Goal: Navigation & Orientation: Find specific page/section

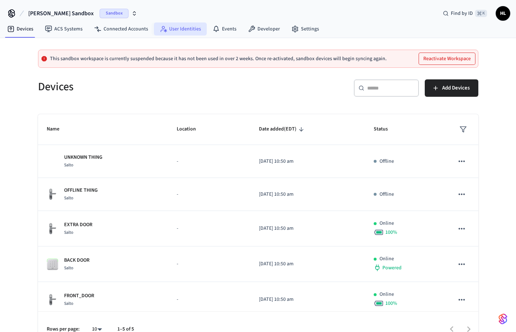
click at [185, 29] on link "User Identities" at bounding box center [180, 28] width 53 height 13
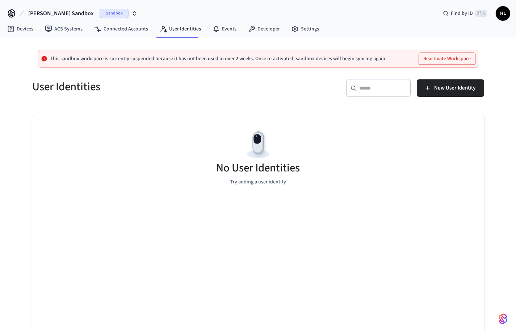
click at [64, 16] on span "[PERSON_NAME] Sandbox" at bounding box center [61, 13] width 66 height 9
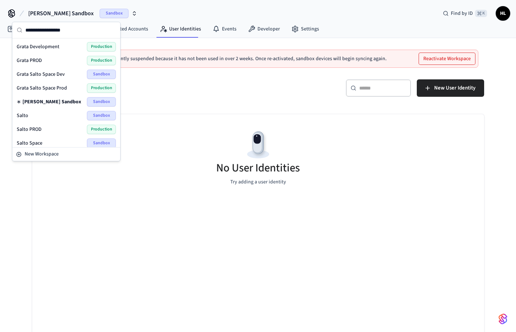
click at [60, 61] on div "Grata PROD Production" at bounding box center [66, 60] width 99 height 9
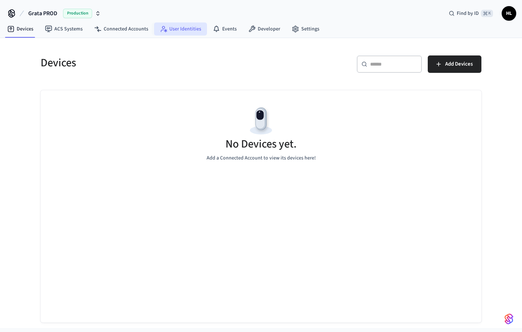
click at [177, 23] on link "User Identities" at bounding box center [180, 28] width 53 height 13
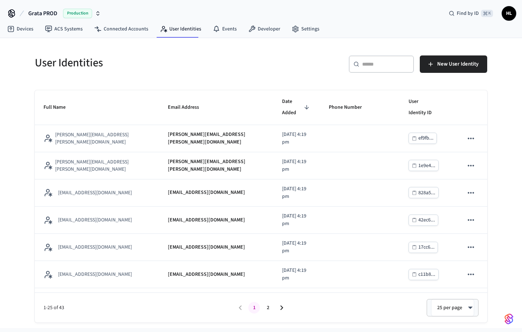
click at [372, 66] on input "text" at bounding box center [385, 63] width 47 height 7
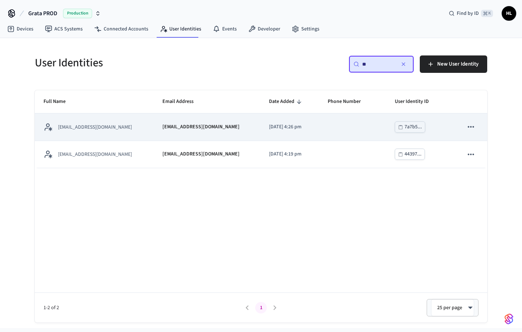
type input "**"
click at [325, 126] on td "sticky table" at bounding box center [352, 126] width 67 height 27
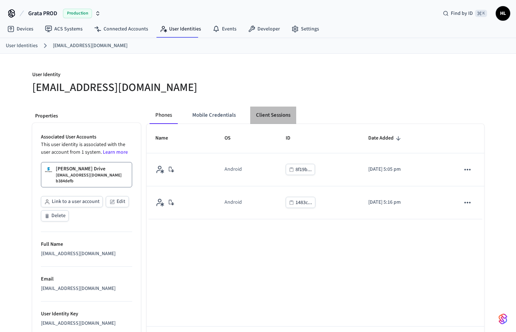
click at [273, 117] on button "Client Sessions" at bounding box center [273, 114] width 46 height 17
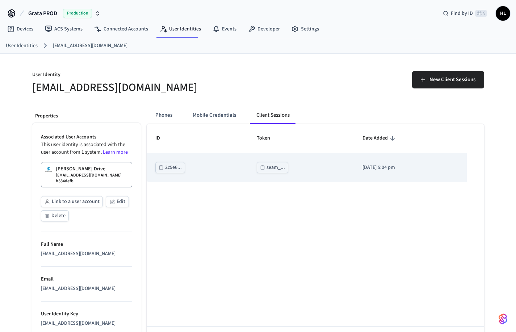
click at [271, 166] on div "seam_..." at bounding box center [276, 167] width 18 height 9
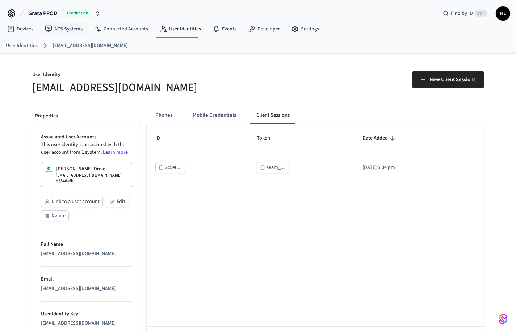
click at [53, 10] on span "Grata PROD" at bounding box center [42, 13] width 29 height 9
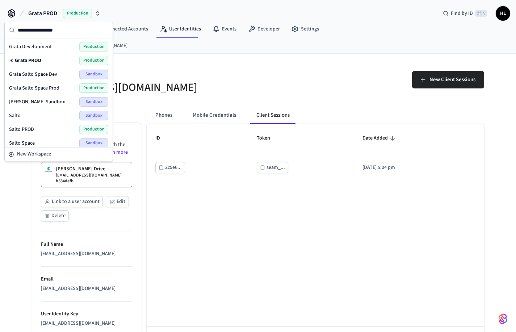
click at [55, 49] on div "Grata Development Production" at bounding box center [58, 46] width 99 height 9
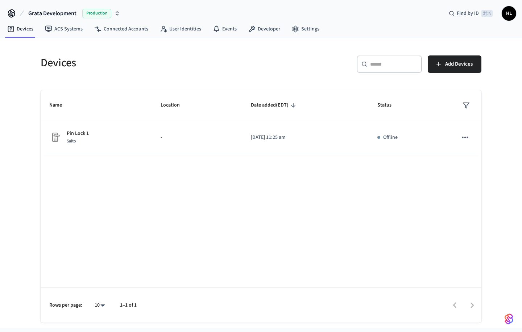
click at [57, 10] on span "Grata Development" at bounding box center [52, 13] width 48 height 9
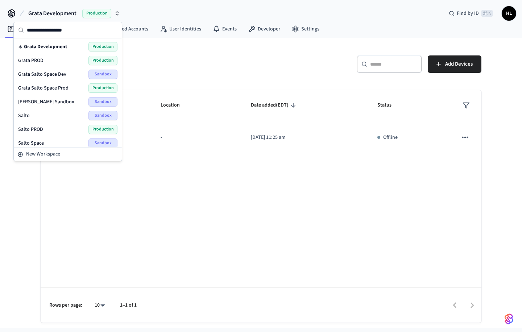
click at [54, 58] on div "Grata PROD Production" at bounding box center [67, 60] width 99 height 9
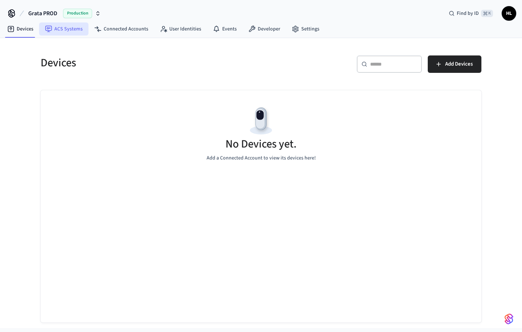
click at [65, 29] on link "ACS Systems" at bounding box center [63, 28] width 49 height 13
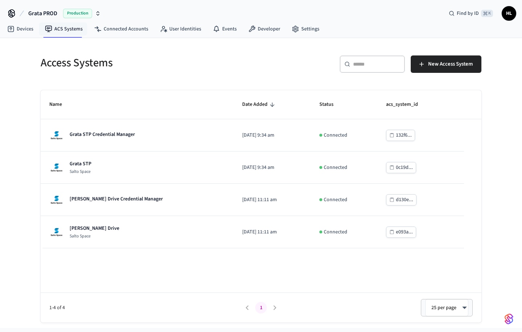
click at [510, 14] on span "HL" at bounding box center [508, 13] width 13 height 13
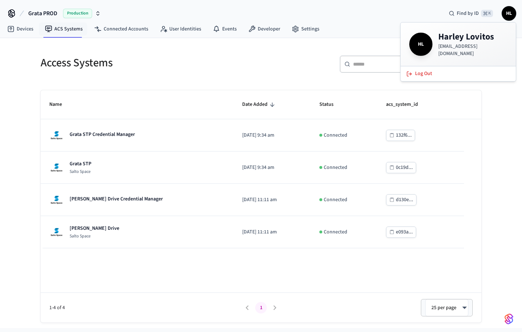
click at [510, 14] on span "HL" at bounding box center [508, 13] width 13 height 13
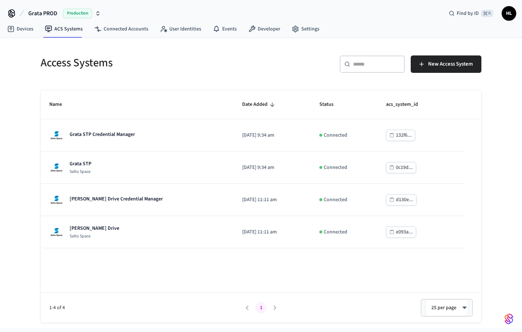
click at [222, 60] on h5 "Access Systems" at bounding box center [149, 62] width 216 height 15
click at [63, 19] on button "Grata PROD Production" at bounding box center [64, 13] width 77 height 15
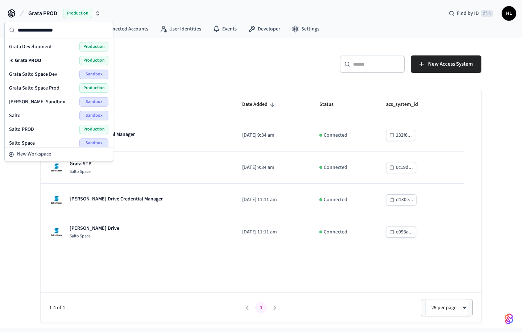
click at [54, 85] on span "Grata Salto Space Prod" at bounding box center [34, 87] width 50 height 7
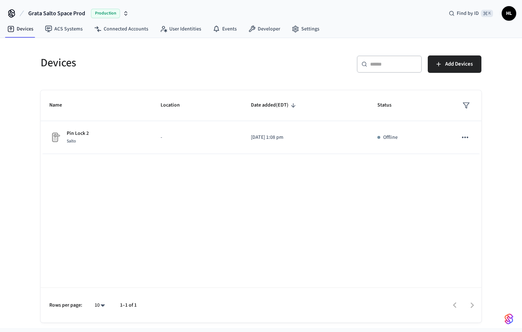
click at [59, 9] on span "Grata Salto Space Prod" at bounding box center [56, 13] width 57 height 9
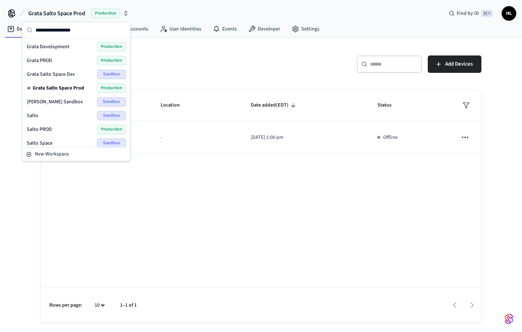
click at [54, 58] on div "Grata PROD Production" at bounding box center [76, 60] width 99 height 9
